Goal: Transaction & Acquisition: Purchase product/service

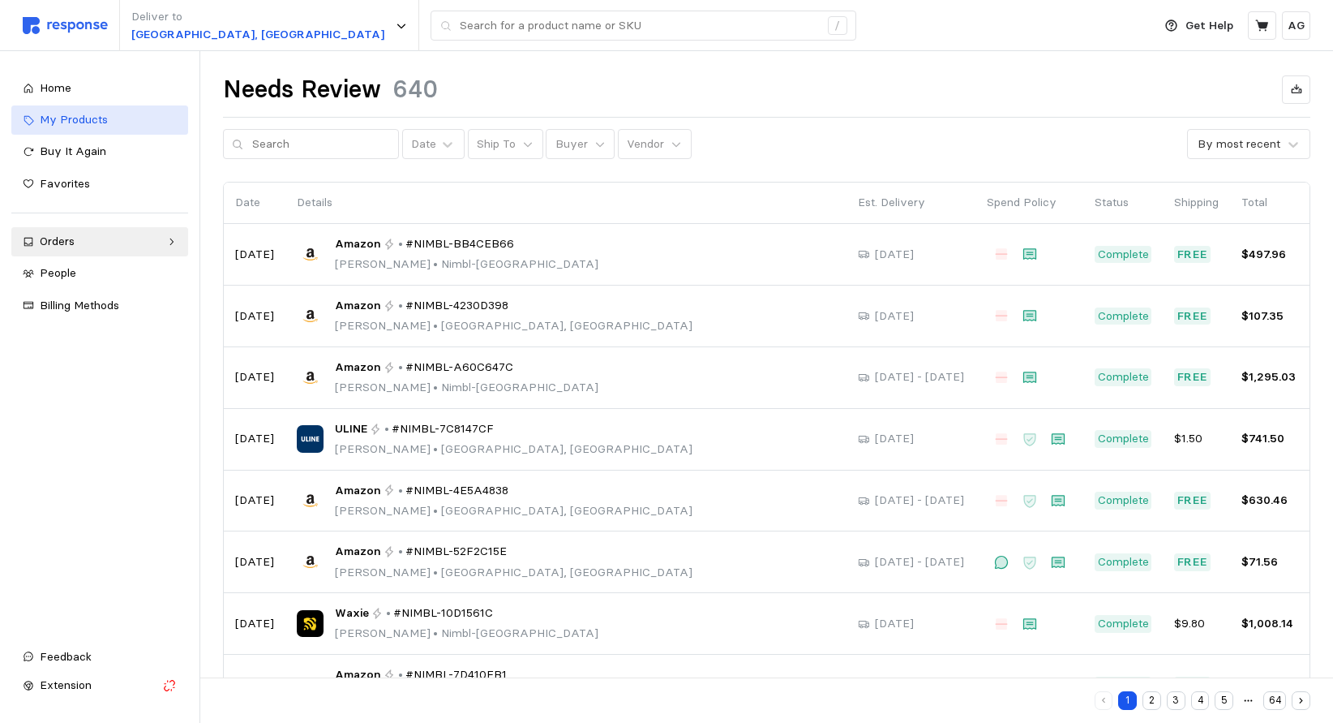
click at [62, 118] on span "My Products" at bounding box center [74, 119] width 68 height 15
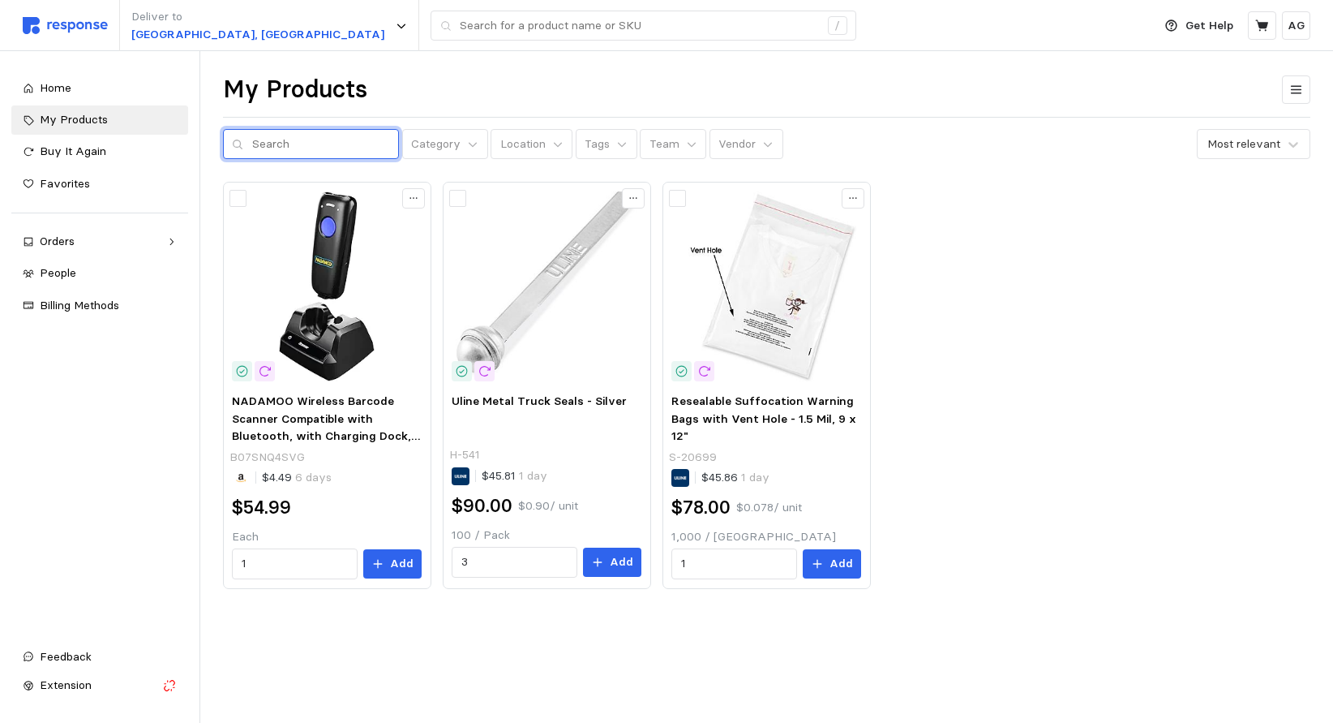
click at [309, 139] on input "text" at bounding box center [321, 144] width 138 height 29
type input "watertape machine"
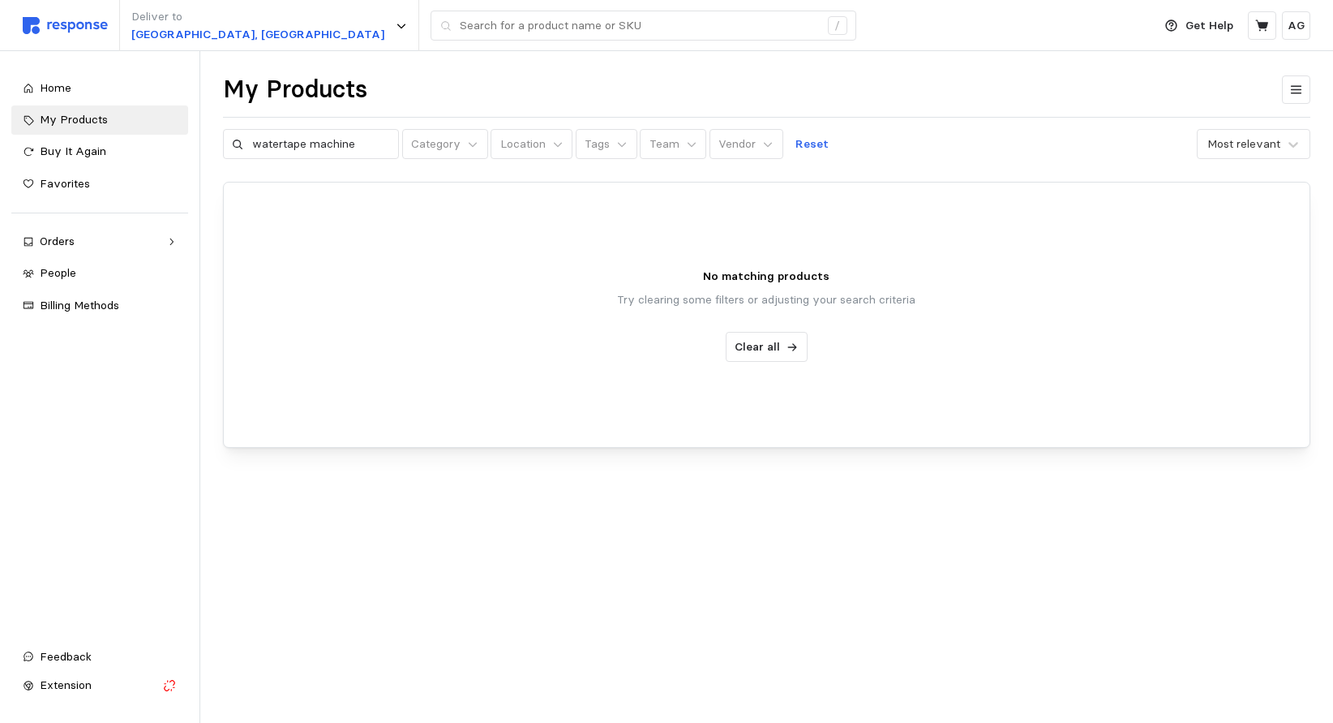
drag, startPoint x: 1135, startPoint y: 147, endPoint x: 1165, endPoint y: 77, distance: 75.9
click at [1136, 147] on div "watertape machine Category Location Tags Team Vendor Reset Most relevant" at bounding box center [767, 144] width 1088 height 31
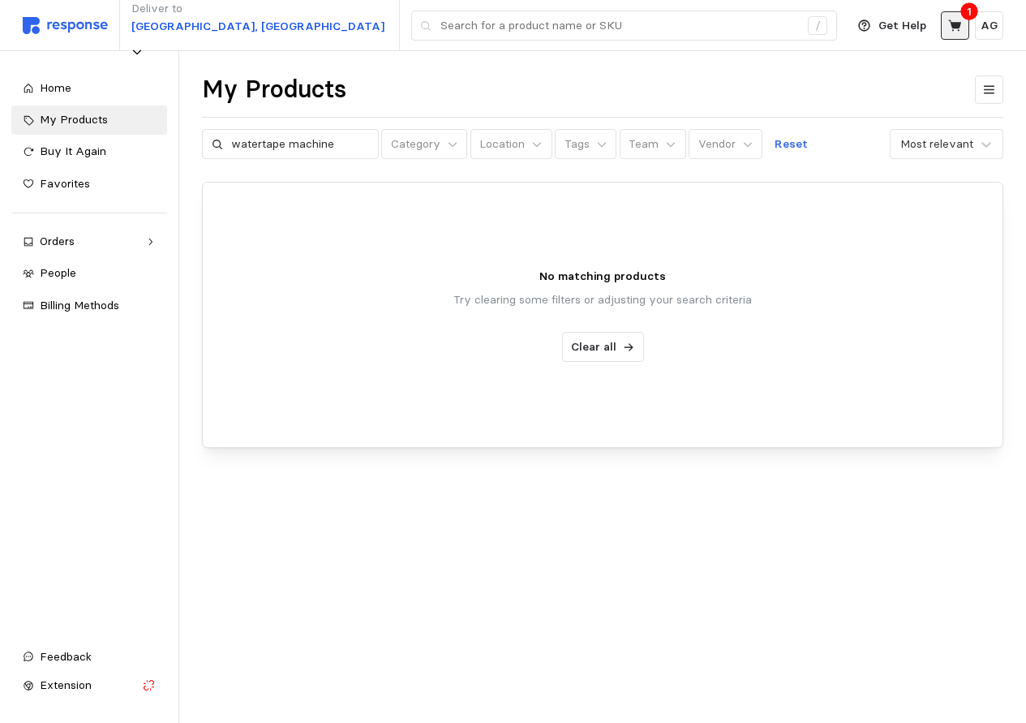
click at [959, 24] on icon at bounding box center [954, 24] width 13 height 11
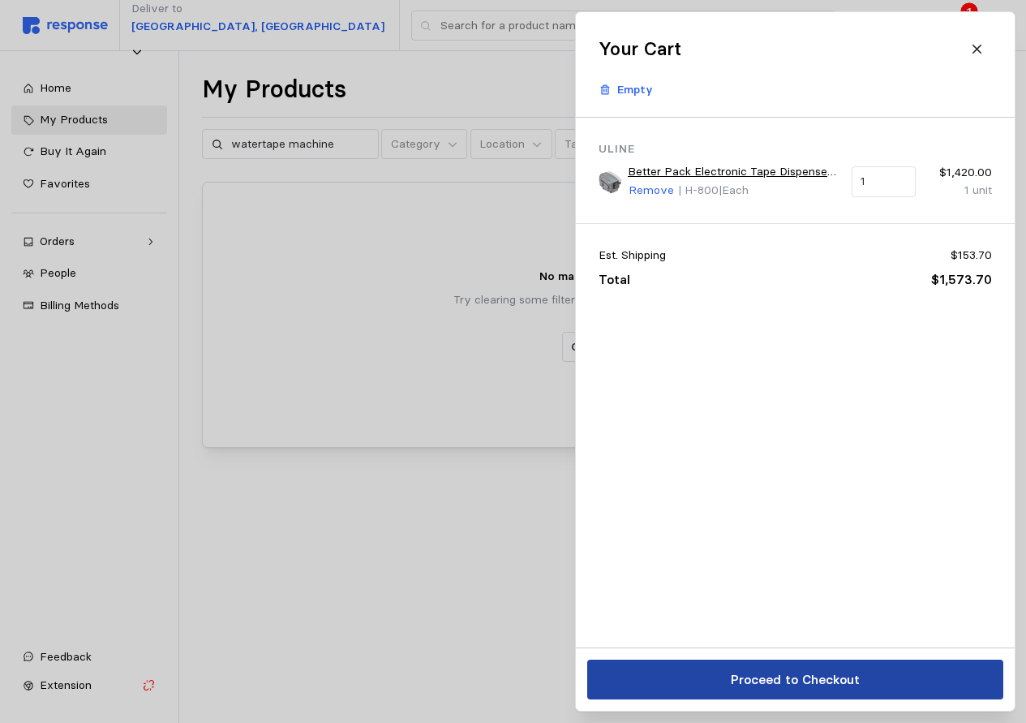
click at [819, 682] on p "Proceed to Checkout" at bounding box center [794, 679] width 129 height 20
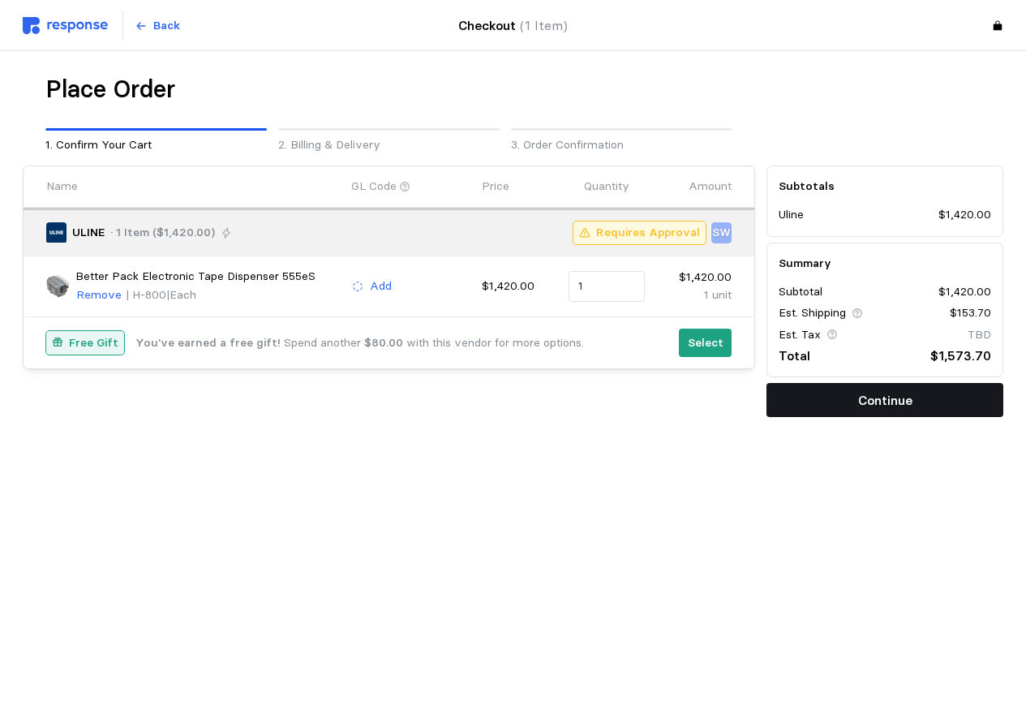
click at [867, 401] on p "Continue" at bounding box center [885, 400] width 54 height 20
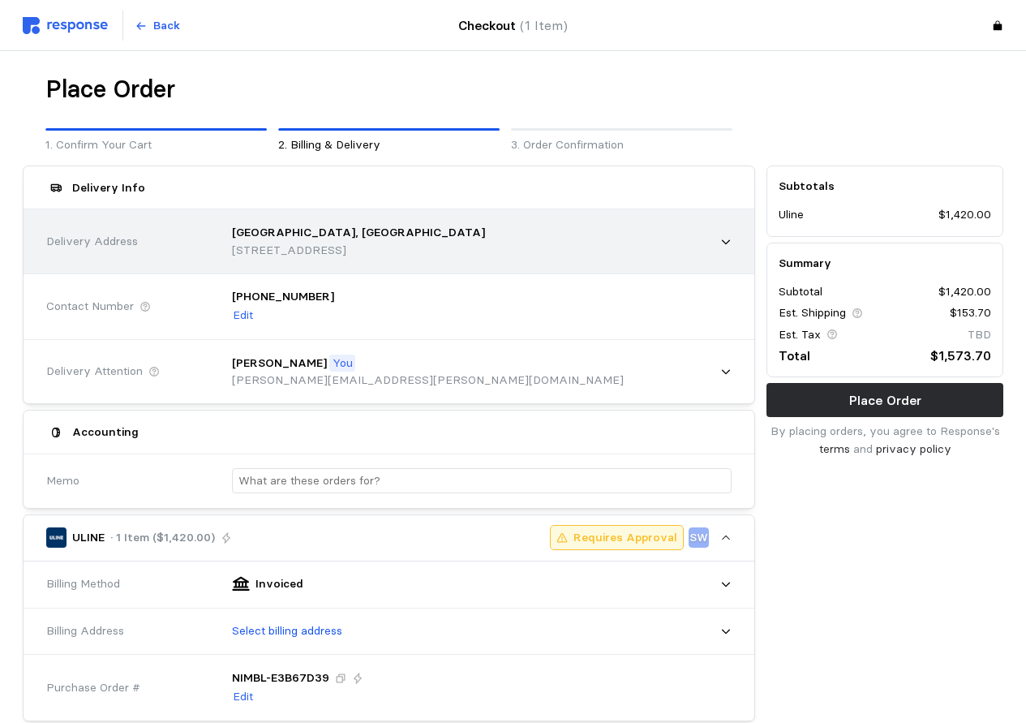
click at [311, 261] on div "Salt Lake City, UT 615 S Gladiola St, Salt Lake City, UT, 84104, United States" at bounding box center [476, 241] width 511 height 58
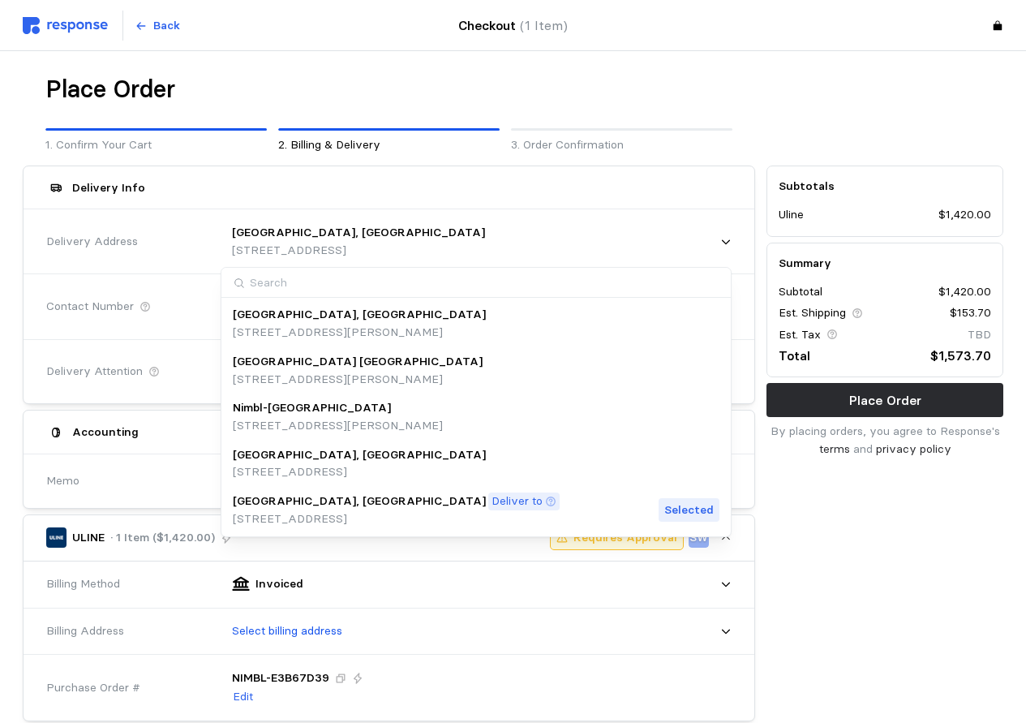
click at [356, 422] on p "215 Alligood Way, Suite B, Lebanon, TN, 37090, United States" at bounding box center [338, 426] width 210 height 18
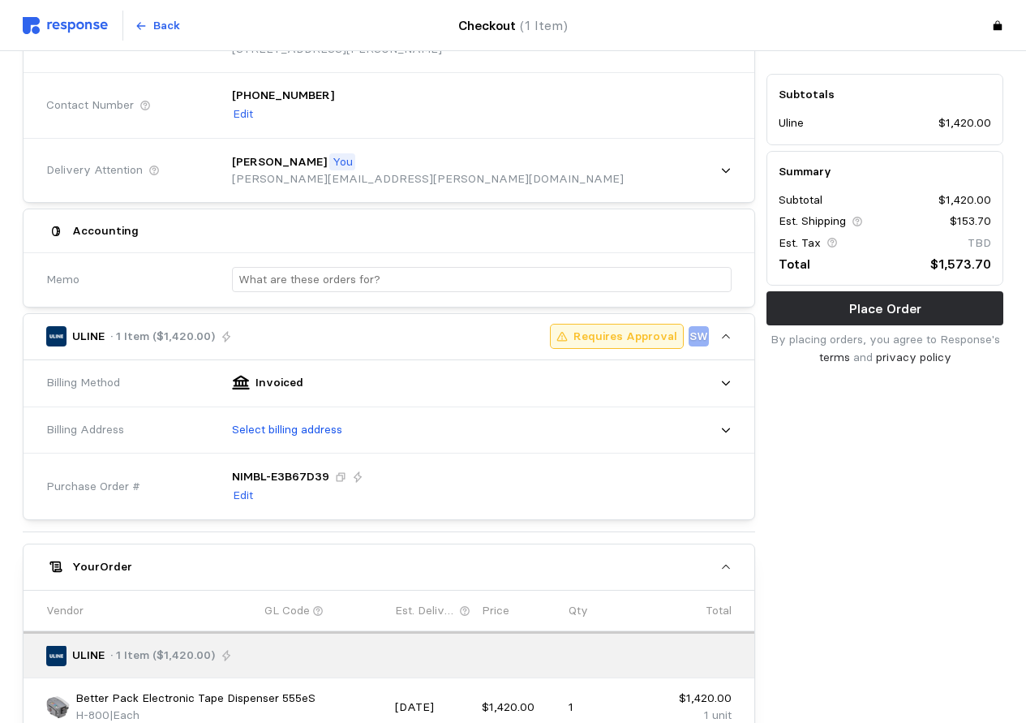
scroll to position [229, 0]
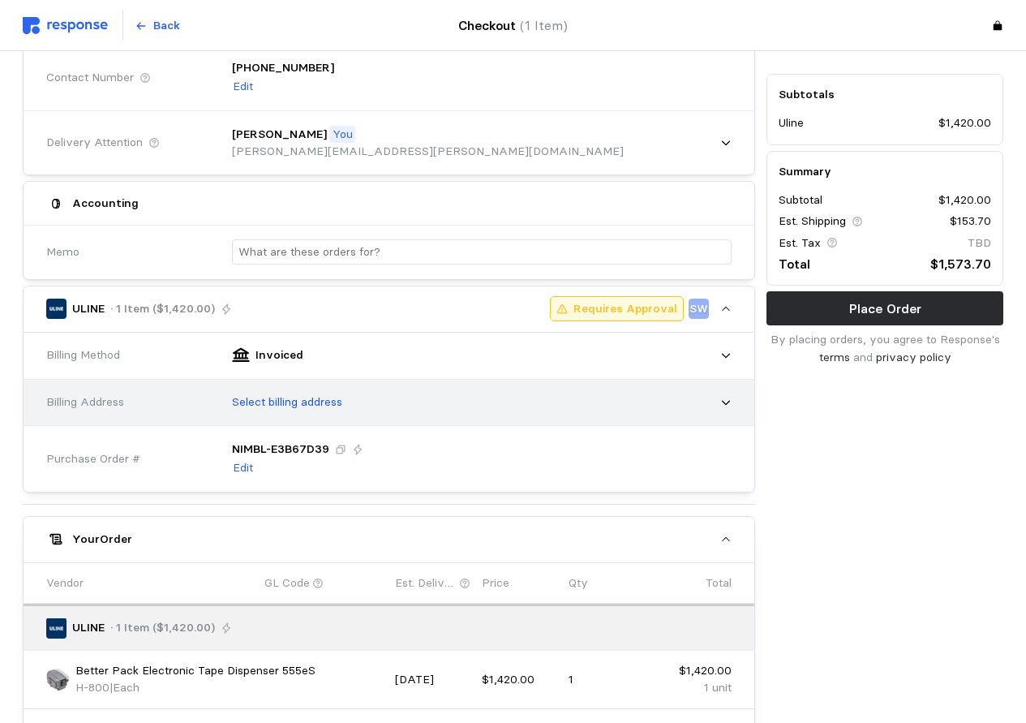
click at [306, 408] on p "Select billing address" at bounding box center [287, 402] width 110 height 18
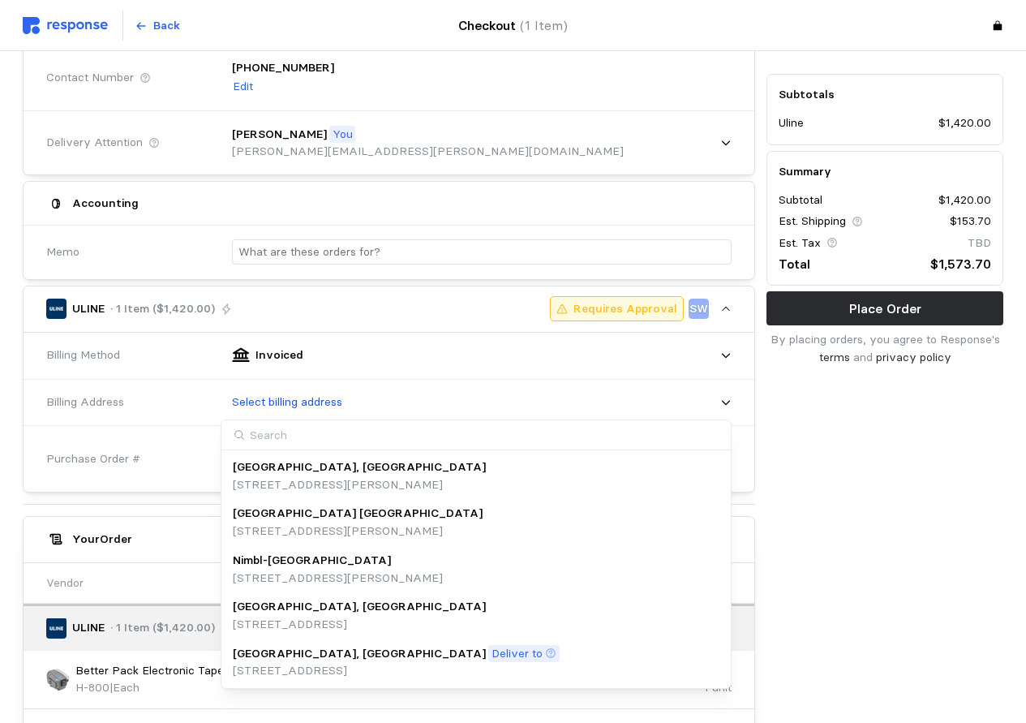
click at [328, 563] on div "Nimbl-[GEOGRAPHIC_DATA]" at bounding box center [338, 560] width 210 height 18
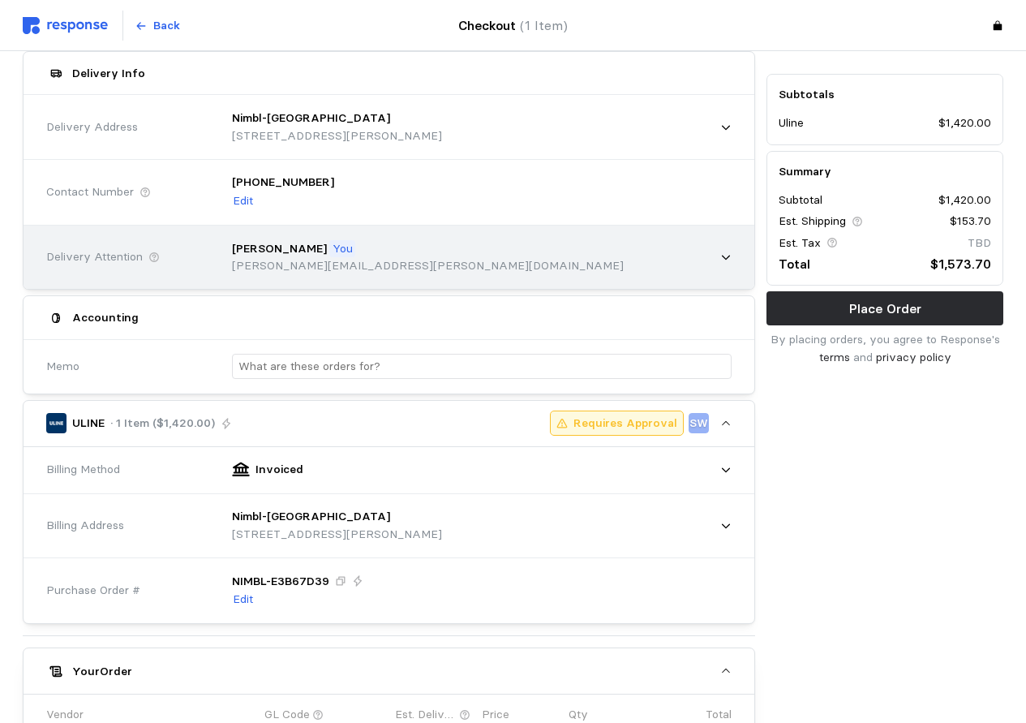
scroll to position [111, 0]
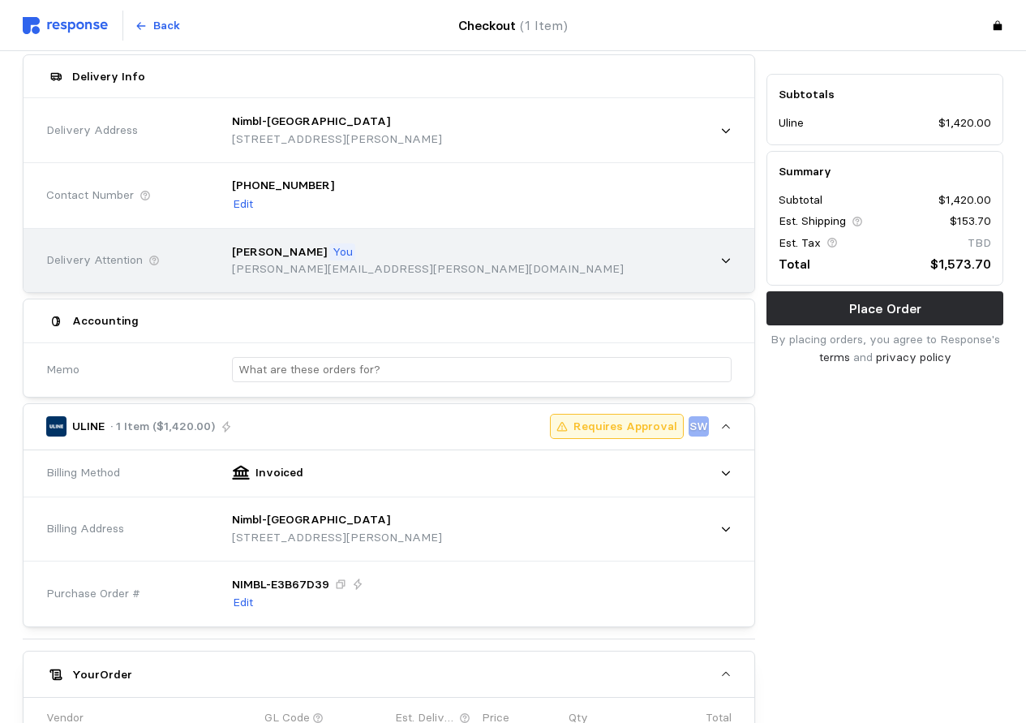
click at [424, 264] on div "Anthony Gallegos You anthony.gallegos@getnimbl.com" at bounding box center [476, 261] width 511 height 58
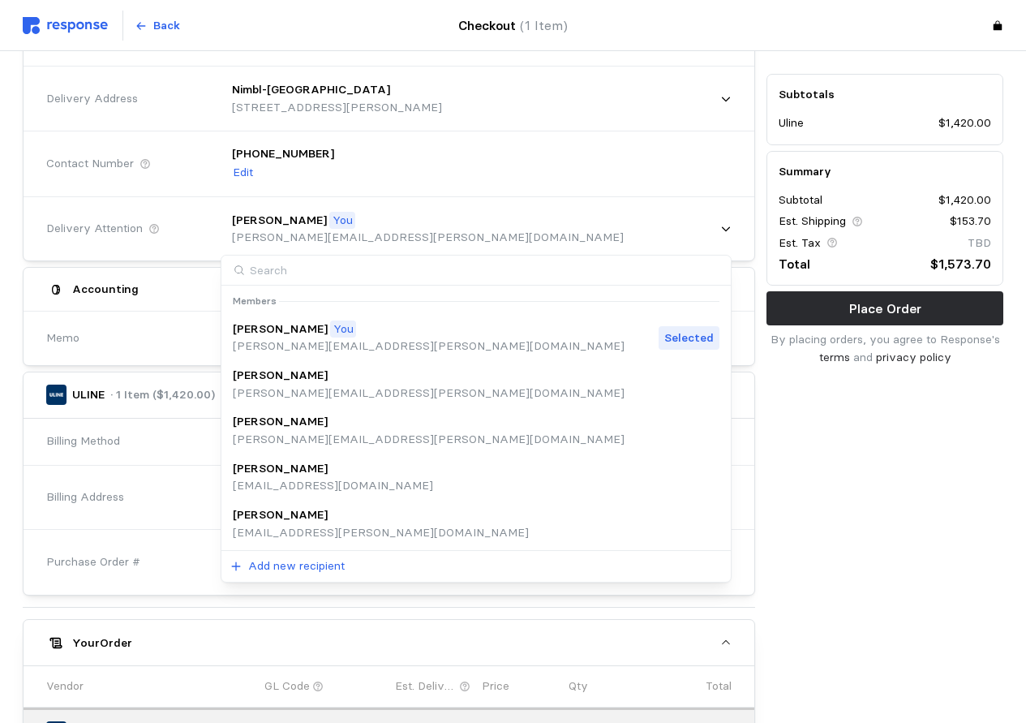
scroll to position [144, 0]
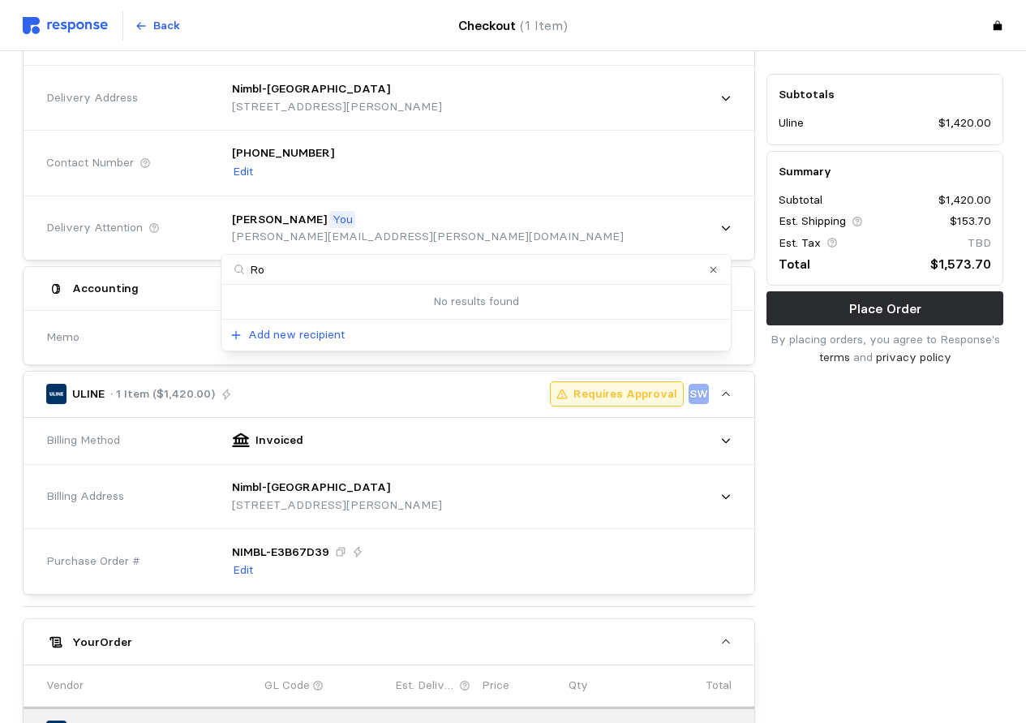
type input "R"
click at [860, 521] on div "Subtotals Uline $1,420.00 Summary Subtotal $1,420.00 Est. Shipping $153.70 Est.…" at bounding box center [885, 500] width 248 height 969
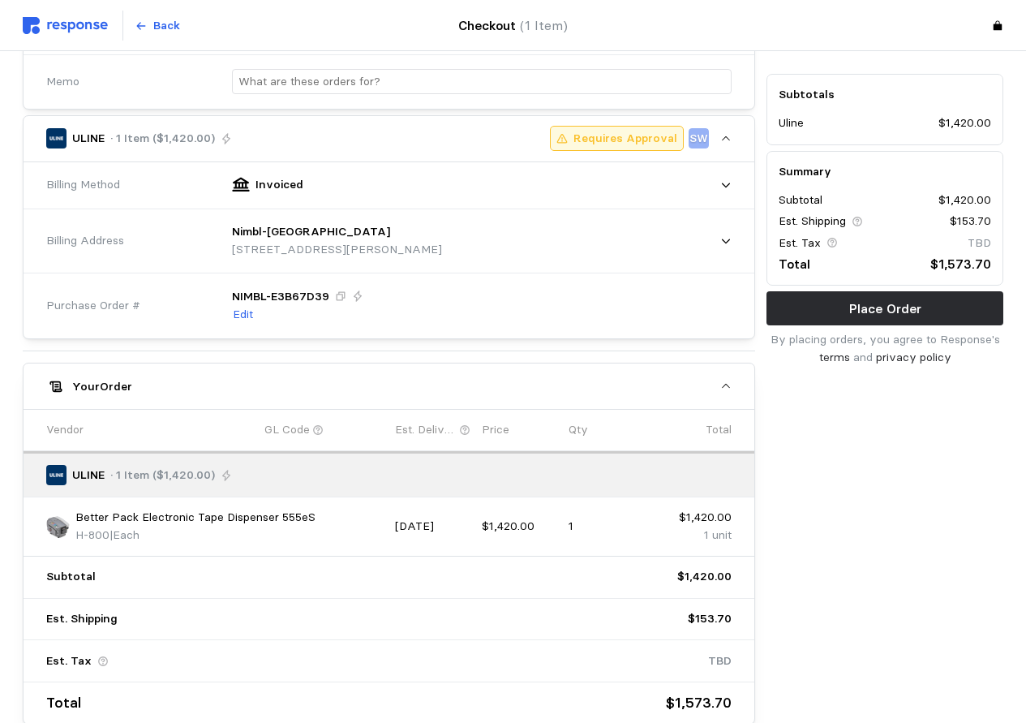
scroll to position [393, 0]
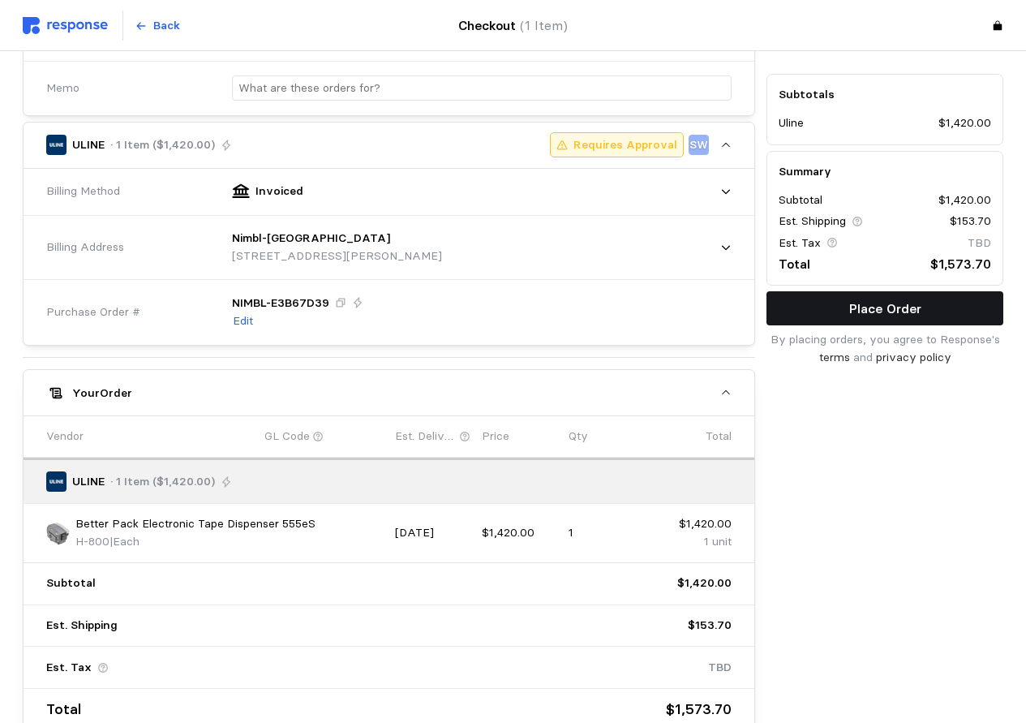
click at [885, 307] on p "Place Order" at bounding box center [885, 308] width 72 height 20
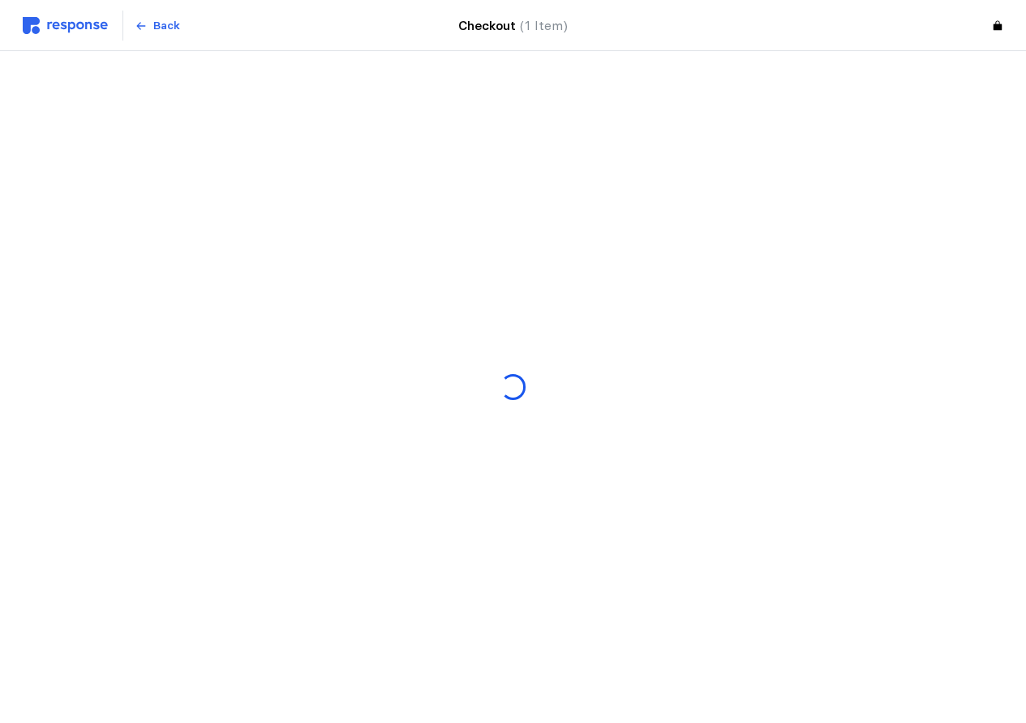
scroll to position [0, 0]
